Goal: Navigation & Orientation: Find specific page/section

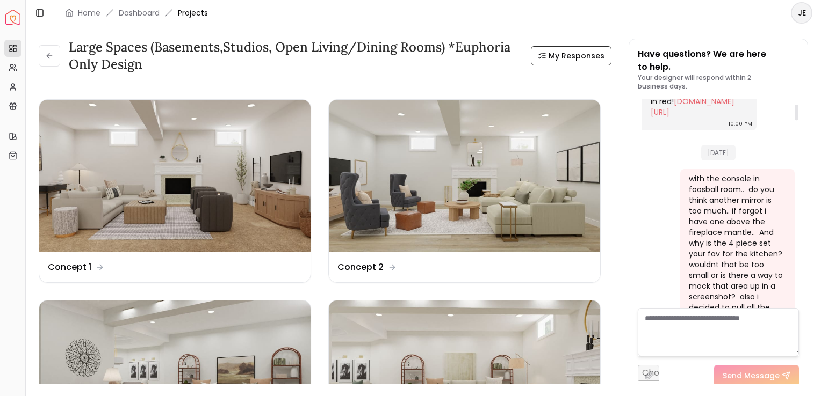
scroll to position [68, 0]
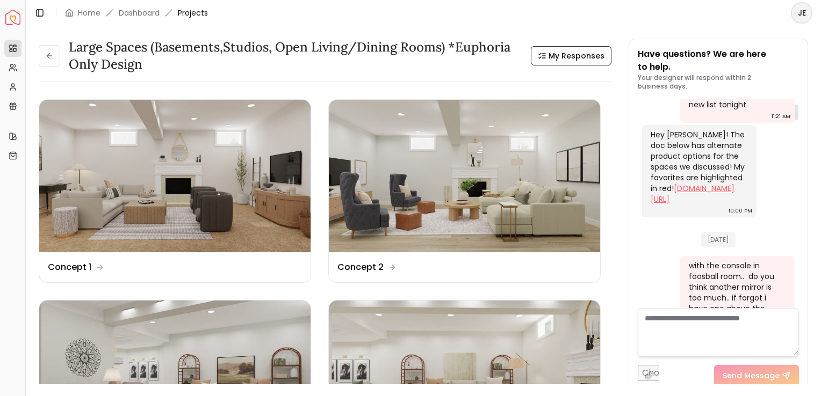
click at [698, 205] on link "docs.google.com/document/d/1_TlkN0pU0f-BKGwW2iDZmX5maCETkPY71QTojVRCj3o/edit?us…" at bounding box center [692, 193] width 84 height 21
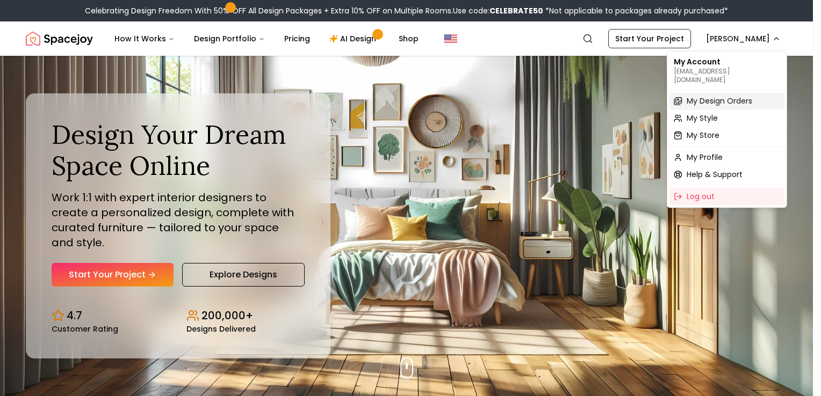
click at [722, 96] on span "My Design Orders" at bounding box center [719, 101] width 66 height 11
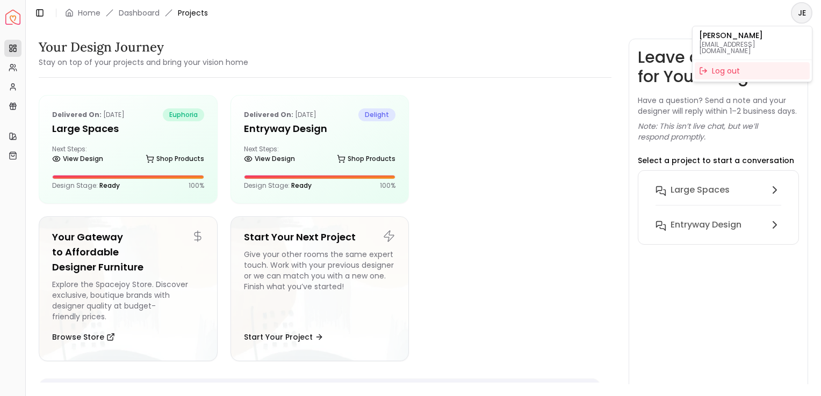
click at [799, 18] on html "Spacejoy Dashboard Overview Projects My Referrals My Profile Gift Card Balance …" at bounding box center [410, 198] width 821 height 396
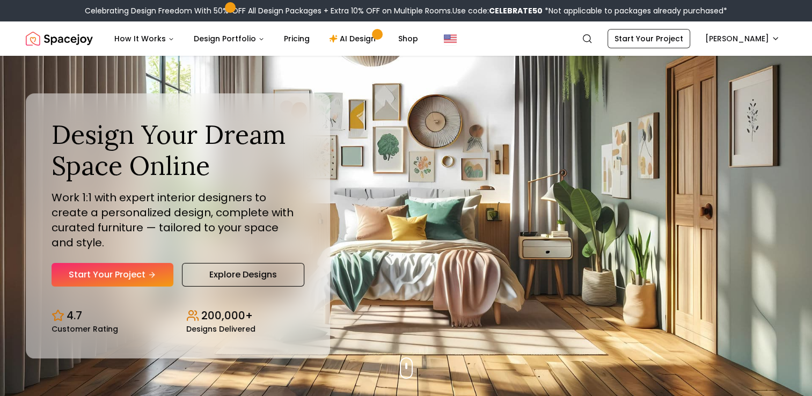
click at [696, 13] on span "*Not applicable to packages already purchased*" at bounding box center [635, 10] width 185 height 11
click at [394, 39] on link "Shop" at bounding box center [408, 38] width 37 height 21
